Goal: Find contact information: Obtain details needed to contact an individual or organization

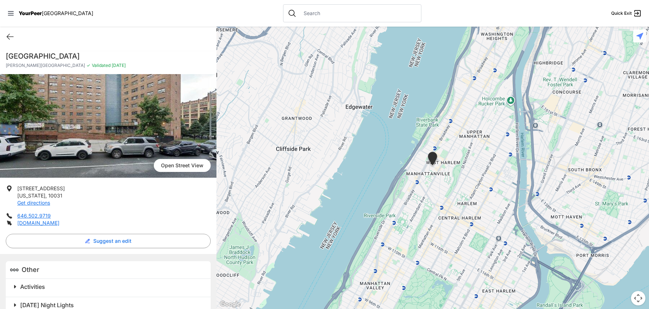
drag, startPoint x: 169, startPoint y: 59, endPoint x: 104, endPoint y: 59, distance: 64.5
click at [104, 59] on h1 "[GEOGRAPHIC_DATA]" at bounding box center [108, 56] width 205 height 10
copy h1 "Community Center"
drag, startPoint x: 47, startPoint y: 217, endPoint x: 18, endPoint y: 216, distance: 29.2
click at [18, 216] on li "646.502.9719" at bounding box center [108, 216] width 205 height 7
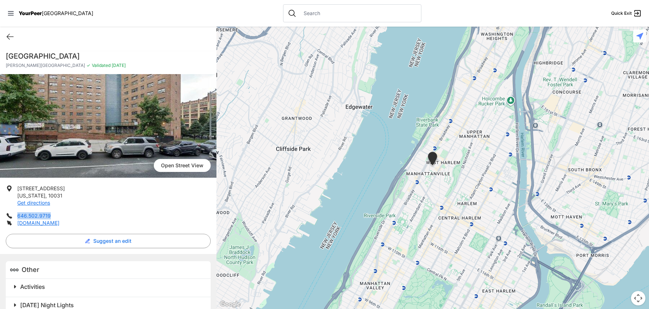
copy link "646.502.9719"
drag, startPoint x: 71, startPoint y: 225, endPoint x: 17, endPoint y: 225, distance: 54.4
click at [17, 225] on li "[DOMAIN_NAME]" at bounding box center [108, 223] width 205 height 7
copy link "[DOMAIN_NAME]"
click at [39, 225] on link "[DOMAIN_NAME]" at bounding box center [38, 223] width 42 height 6
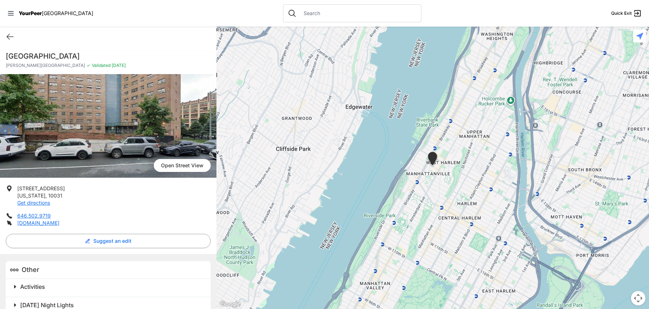
click at [54, 215] on li "646.502.9719" at bounding box center [108, 216] width 205 height 7
drag, startPoint x: 54, startPoint y: 215, endPoint x: 18, endPoint y: 217, distance: 36.1
click at [18, 217] on li "646.502.9719" at bounding box center [108, 216] width 205 height 7
copy link "646.502.9719"
drag, startPoint x: 70, startPoint y: 223, endPoint x: 18, endPoint y: 224, distance: 51.2
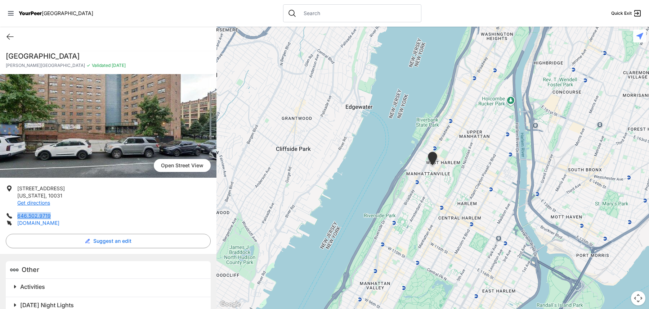
click at [18, 224] on li "[DOMAIN_NAME]" at bounding box center [108, 223] width 205 height 7
copy link "[DOMAIN_NAME]"
